Goal: Transaction & Acquisition: Purchase product/service

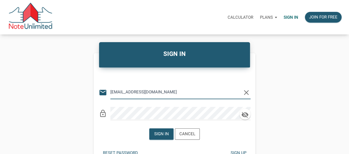
type input "[EMAIL_ADDRESS][DOMAIN_NAME]"
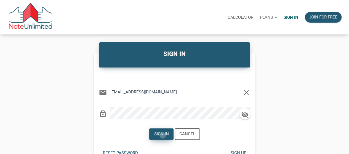
click at [163, 136] on div "Sign in" at bounding box center [161, 134] width 15 height 6
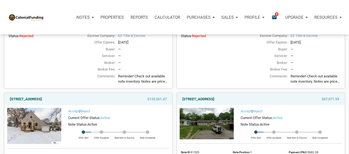
scroll to position [498, 0]
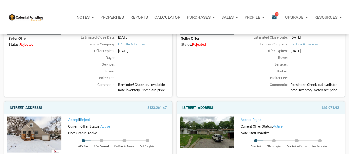
click at [42, 111] on link "4542 Grand Ave, Omaha, NE, 68104" at bounding box center [26, 107] width 32 height 7
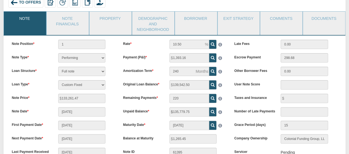
scroll to position [35, 0]
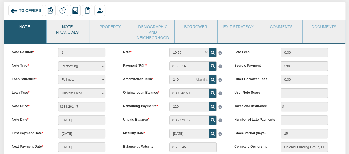
click at [69, 29] on link "Note Financials" at bounding box center [68, 29] width 42 height 18
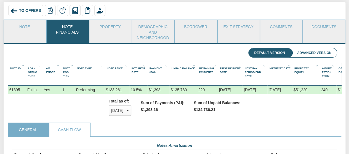
scroll to position [88, 326]
click at [140, 50] on div "Default Version Advanced Version" at bounding box center [175, 53] width 334 height 11
click at [326, 28] on link "Documents" at bounding box center [324, 27] width 42 height 14
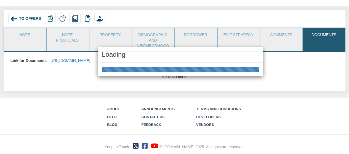
scroll to position [26, 0]
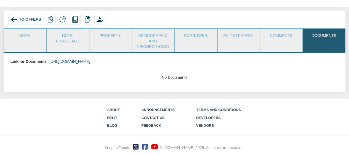
click at [90, 60] on link "[URL][DOMAIN_NAME]" at bounding box center [69, 61] width 41 height 4
click at [34, 41] on link "Note" at bounding box center [25, 36] width 42 height 14
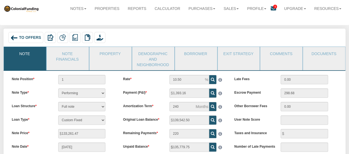
scroll to position [0, 0]
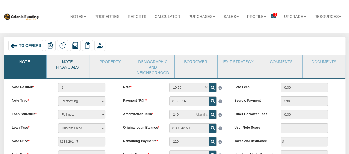
click at [74, 65] on link "Note Financials" at bounding box center [68, 64] width 42 height 18
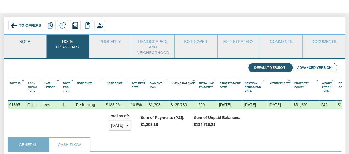
click at [17, 41] on link "Note" at bounding box center [25, 42] width 42 height 14
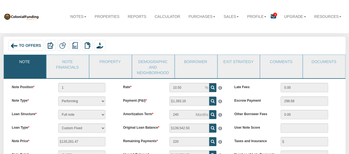
click at [25, 44] on span "To Offers" at bounding box center [30, 46] width 22 height 4
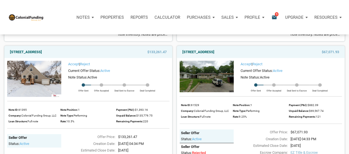
scroll to position [564, 0]
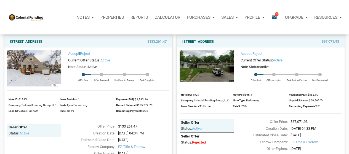
click at [73, 56] on link "Accept" at bounding box center [73, 54] width 11 height 4
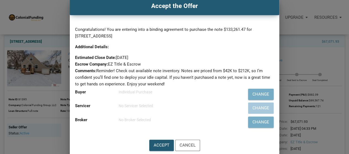
scroll to position [20, 0]
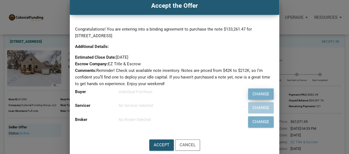
click at [255, 95] on div "Change" at bounding box center [261, 94] width 17 height 6
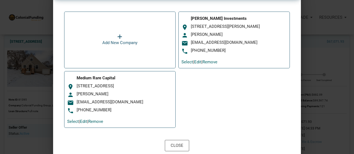
scroll to position [36, 0]
click at [73, 122] on link "Select" at bounding box center [73, 121] width 12 height 5
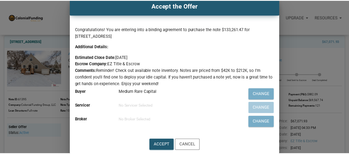
scroll to position [564, 0]
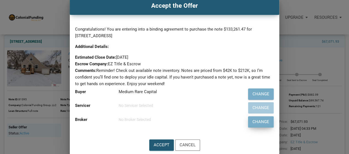
click at [251, 122] on div "Change" at bounding box center [261, 122] width 25 height 11
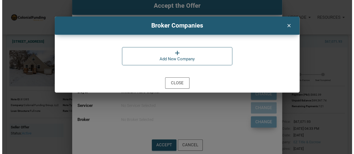
scroll to position [565, 0]
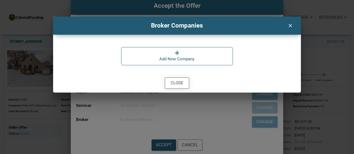
click at [180, 79] on div "Close" at bounding box center [177, 83] width 24 height 11
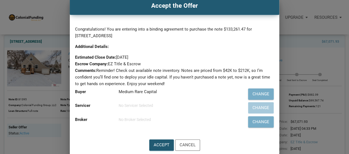
scroll to position [647, 0]
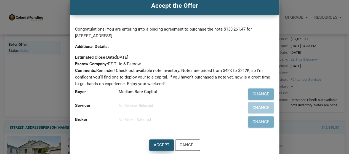
click at [158, 146] on div "Accept" at bounding box center [162, 145] width 16 height 6
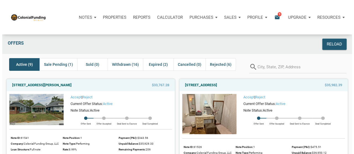
scroll to position [0, 0]
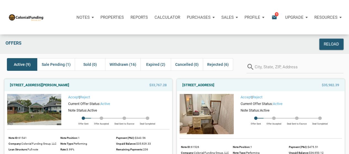
click at [271, 17] on icon "email" at bounding box center [274, 17] width 7 height 6
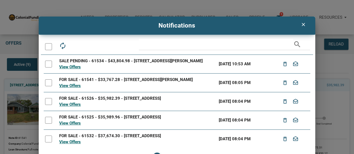
click at [303, 24] on icon "clear" at bounding box center [303, 25] width 7 height 6
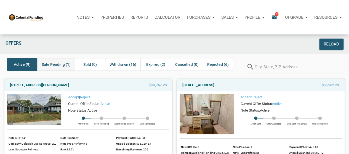
click at [44, 66] on span "Sale Pending (1)" at bounding box center [56, 64] width 29 height 7
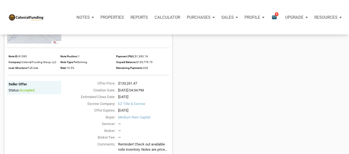
scroll to position [83, 0]
